Goal: Navigation & Orientation: Find specific page/section

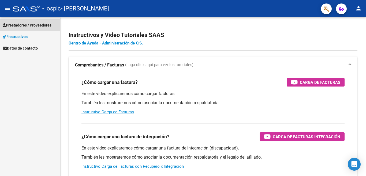
click at [37, 24] on span "Prestadores / Proveedores" at bounding box center [27, 25] width 49 height 6
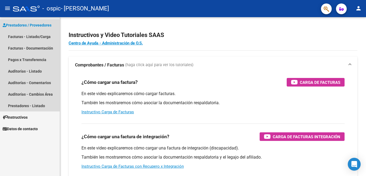
click at [42, 24] on span "Prestadores / Proveedores" at bounding box center [27, 25] width 49 height 6
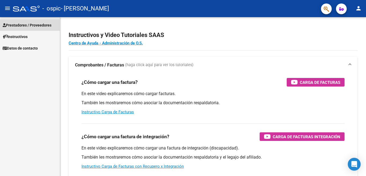
click at [43, 24] on span "Prestadores / Proveedores" at bounding box center [27, 25] width 49 height 6
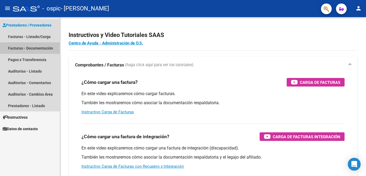
click at [42, 47] on link "Facturas - Documentación" at bounding box center [30, 48] width 60 height 12
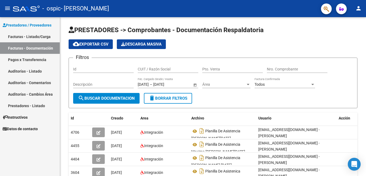
click at [24, 35] on link "Facturas - Listado/Carga" at bounding box center [30, 37] width 60 height 12
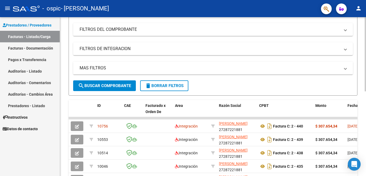
scroll to position [94, 0]
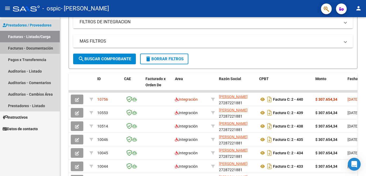
click at [20, 49] on link "Facturas - Documentación" at bounding box center [30, 48] width 60 height 12
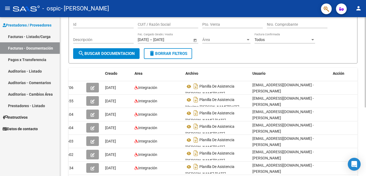
scroll to position [14, 0]
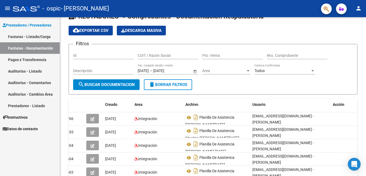
click at [27, 61] on link "Pagos x Transferencia" at bounding box center [30, 60] width 60 height 12
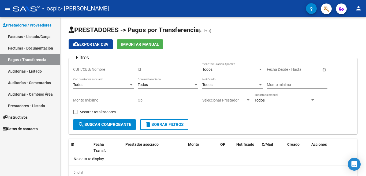
click at [32, 35] on link "Facturas - Listado/Carga" at bounding box center [30, 37] width 60 height 12
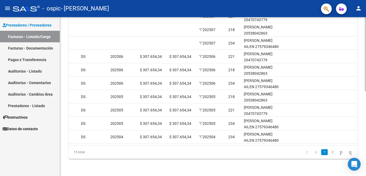
scroll to position [154, 0]
